Goal: Information Seeking & Learning: Compare options

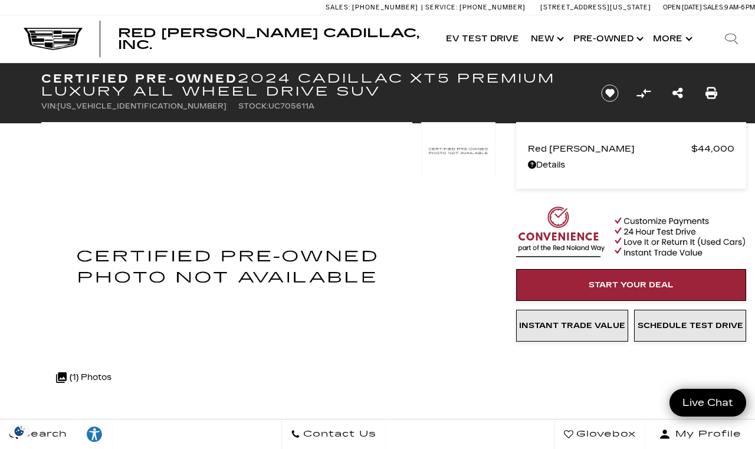
click at [91, 84] on h1 "Certified Pre-Owned 2024 Cadillac XT5 Premium Luxury All Wheel Drive SUV" at bounding box center [311, 85] width 540 height 26
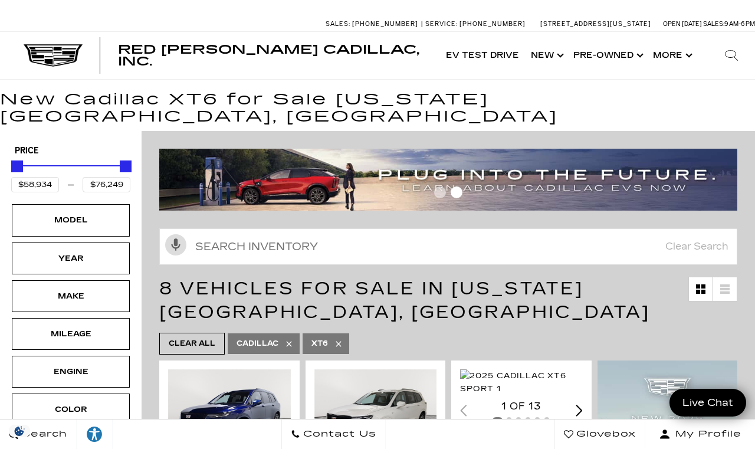
click at [61, 217] on div "Model" at bounding box center [71, 220] width 118 height 32
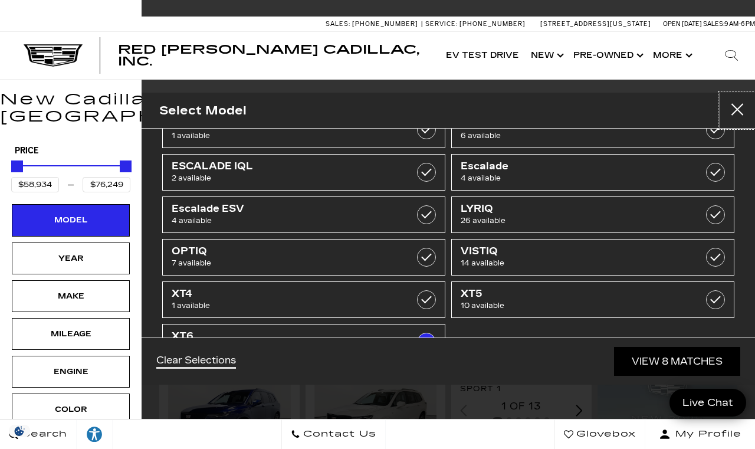
scroll to position [80, 0]
click at [58, 252] on div "Year" at bounding box center [70, 258] width 59 height 13
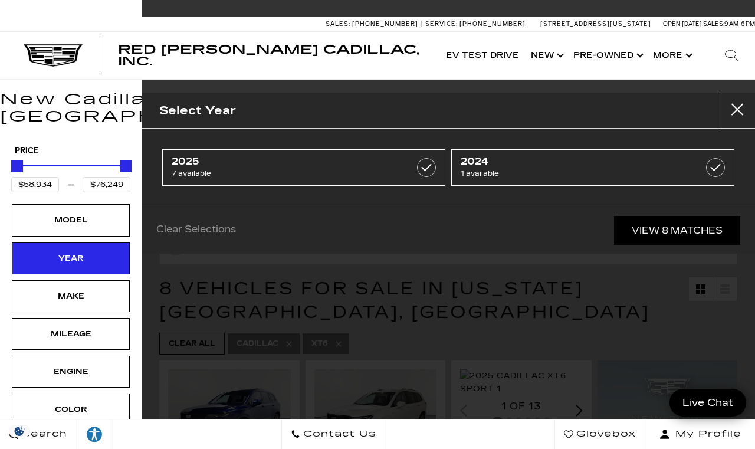
click at [657, 168] on span "1 available" at bounding box center [573, 174] width 225 height 12
type input "$58,934"
checkbox input "true"
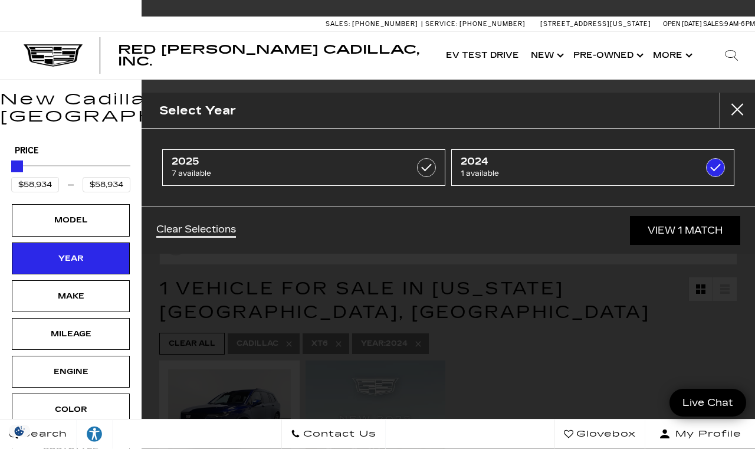
click at [692, 225] on link "View 1 Match" at bounding box center [685, 230] width 110 height 29
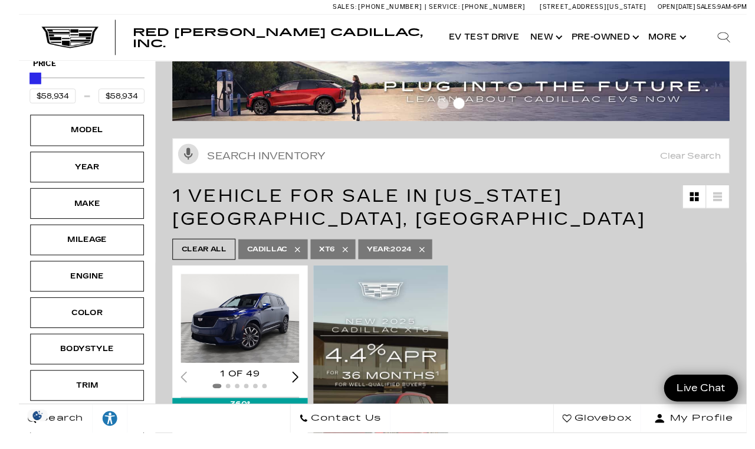
scroll to position [135, 0]
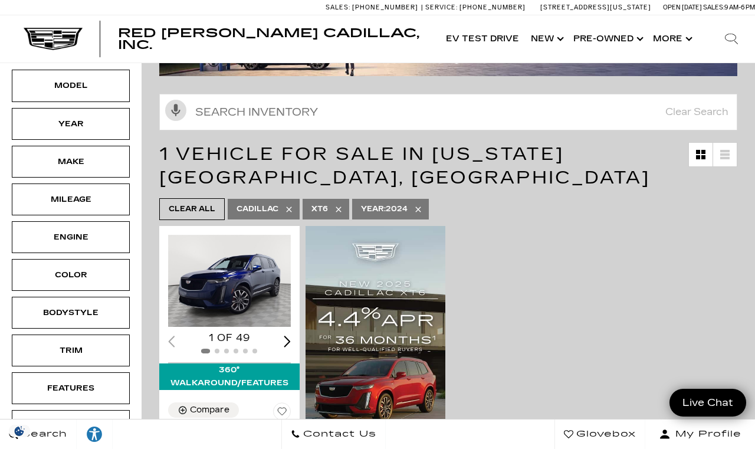
click at [71, 117] on div "Year" at bounding box center [70, 123] width 59 height 13
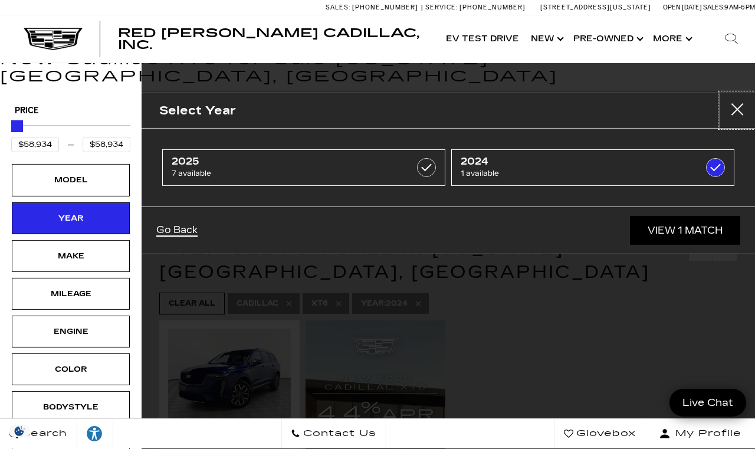
scroll to position [41, 0]
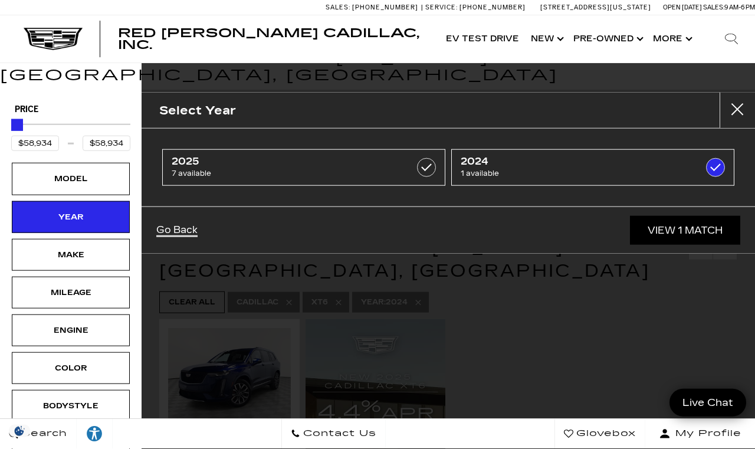
click at [46, 211] on div "Year" at bounding box center [70, 217] width 59 height 13
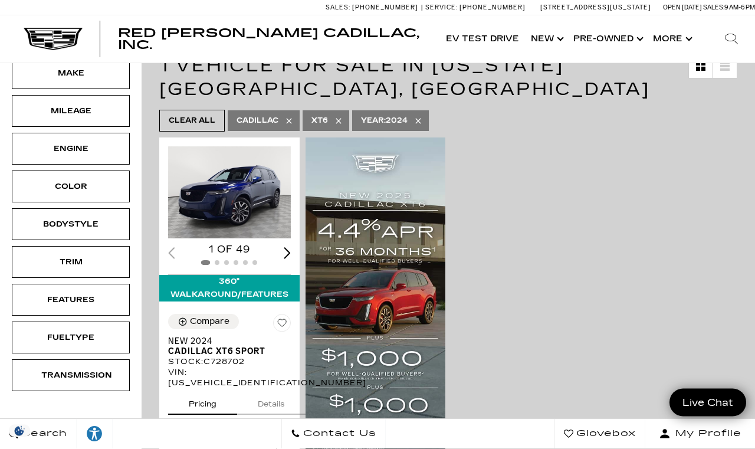
scroll to position [223, 0]
click at [408, 113] on span "Year : 2024" at bounding box center [384, 120] width 47 height 15
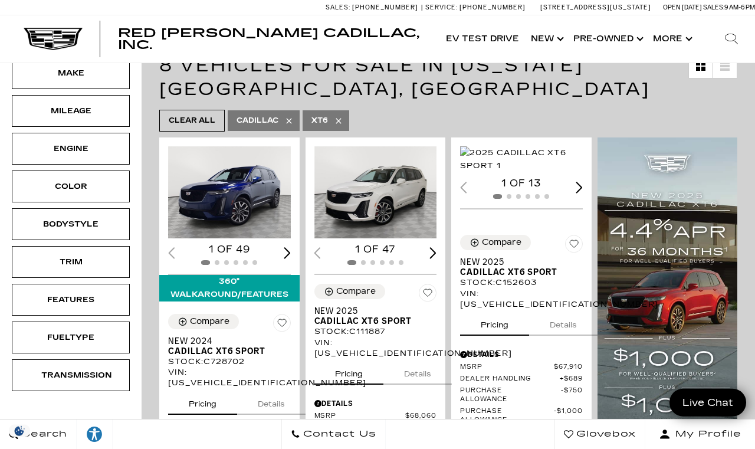
type input "$76,249"
click at [432, 107] on ul "Clear All Cadillac XT6" at bounding box center [448, 121] width 578 height 28
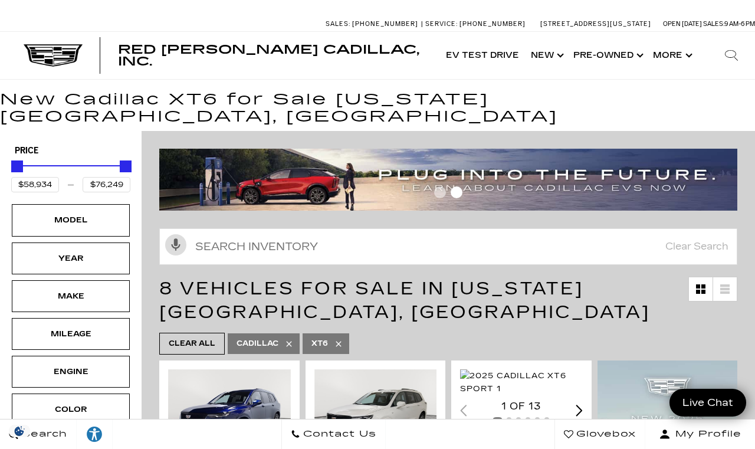
click at [343, 339] on icon at bounding box center [338, 343] width 9 height 9
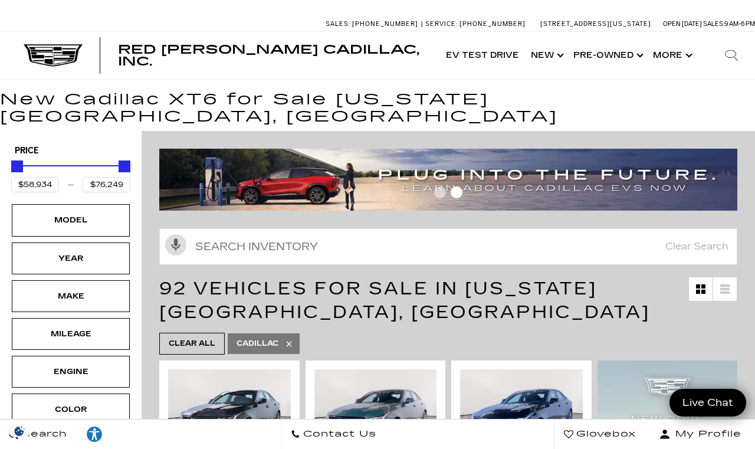
type input "$44,684"
type input "$179,434"
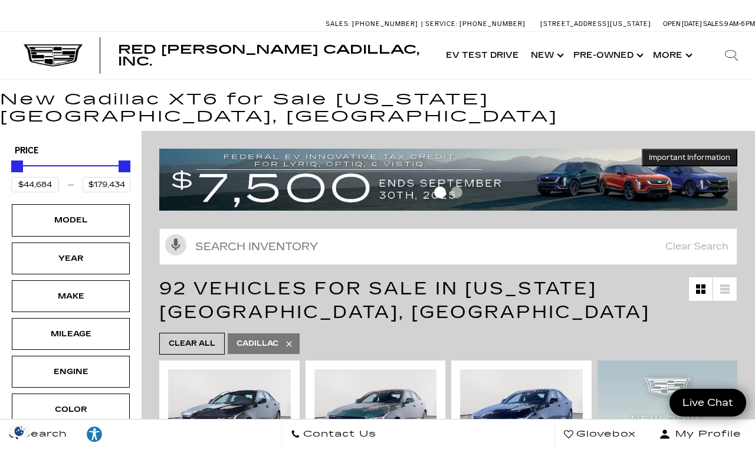
click at [625, 55] on link "Show Pre-Owned" at bounding box center [608, 55] width 80 height 47
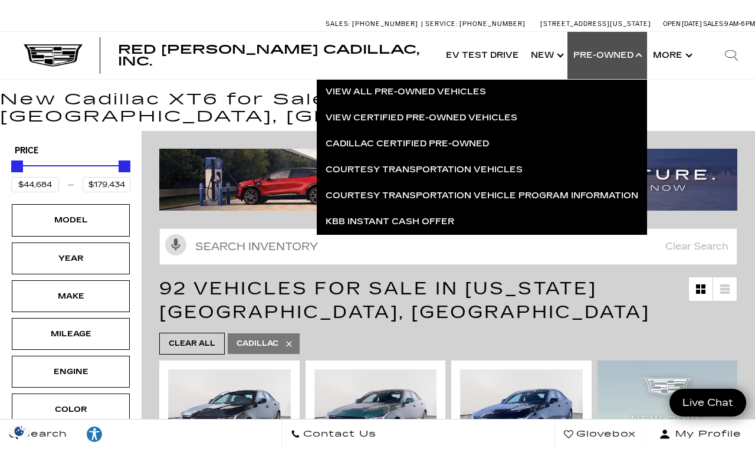
click at [457, 142] on link "Cadillac Certified Pre-Owned" at bounding box center [482, 144] width 330 height 26
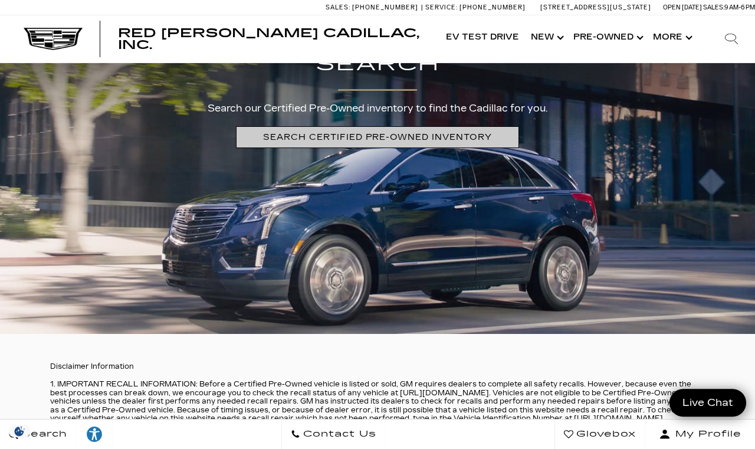
scroll to position [2423, 0]
click at [463, 148] on link "SEARCH CERTIFIED PRE-OWNED INVENTORY" at bounding box center [377, 137] width 283 height 22
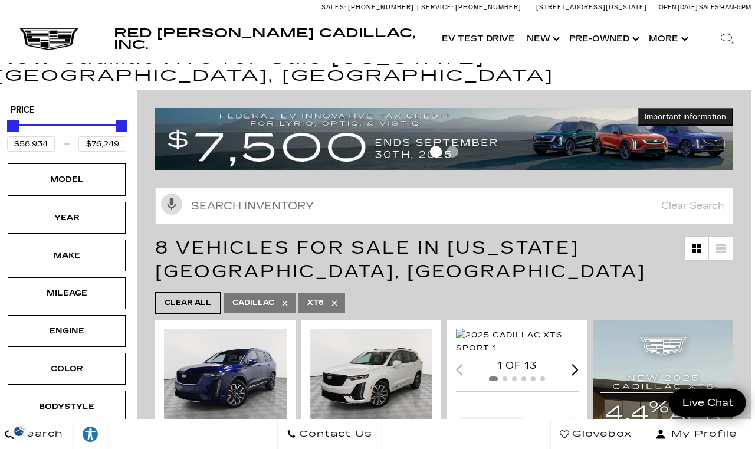
scroll to position [0, 4]
